Goal: Task Accomplishment & Management: Use online tool/utility

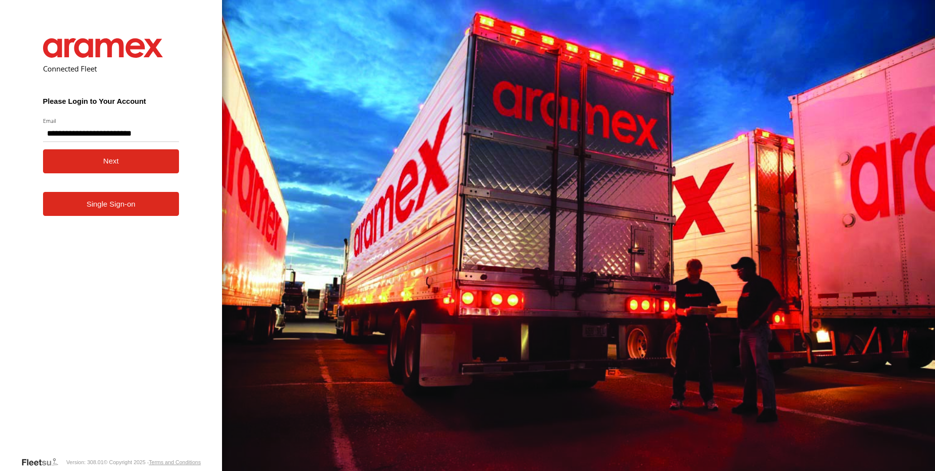
click at [98, 166] on button "Next" at bounding box center [111, 161] width 136 height 24
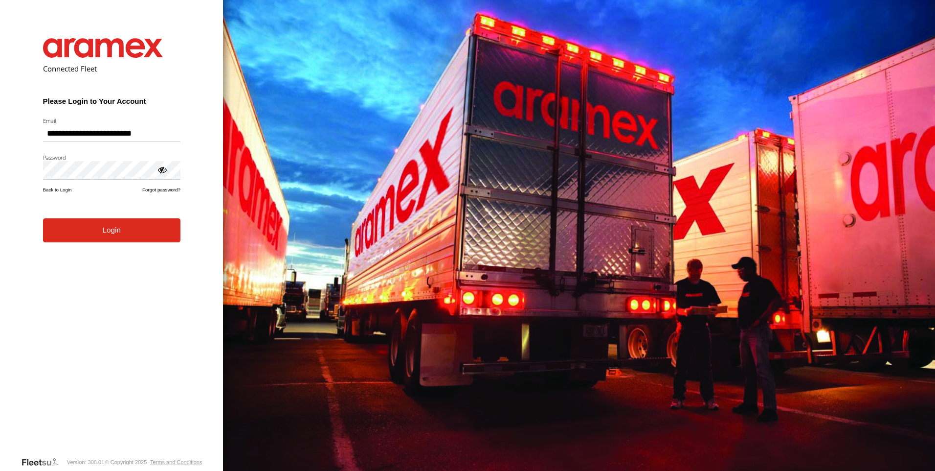
click at [43, 218] on button "Login" at bounding box center [111, 230] width 137 height 24
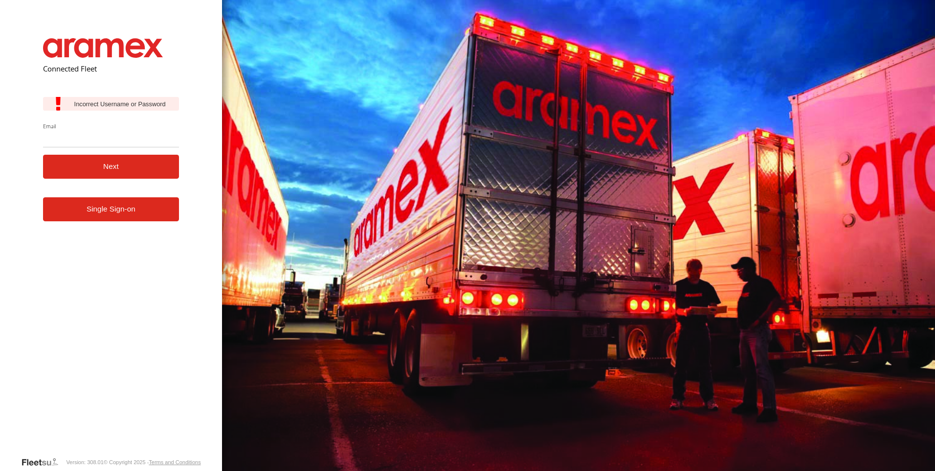
click at [123, 142] on input "Email" at bounding box center [111, 139] width 136 height 18
type input "**********"
click at [90, 166] on button "Next" at bounding box center [111, 167] width 136 height 24
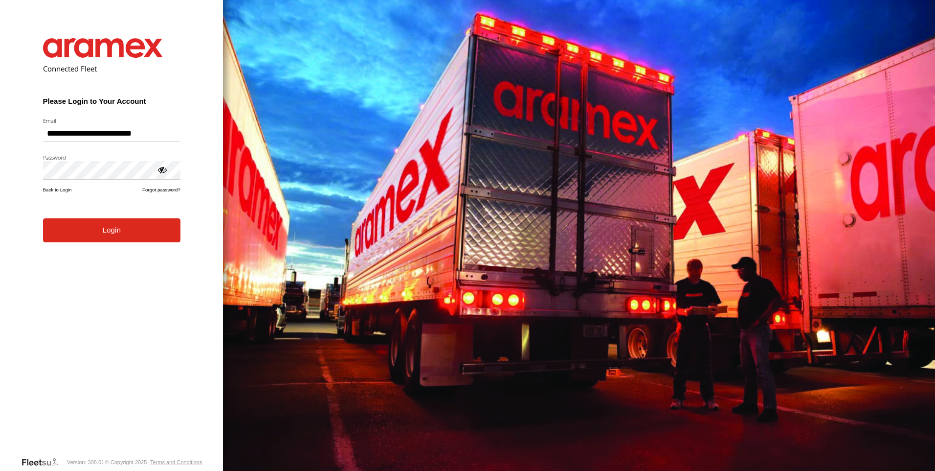
click at [43, 218] on button "Login" at bounding box center [111, 230] width 137 height 24
